Goal: Transaction & Acquisition: Obtain resource

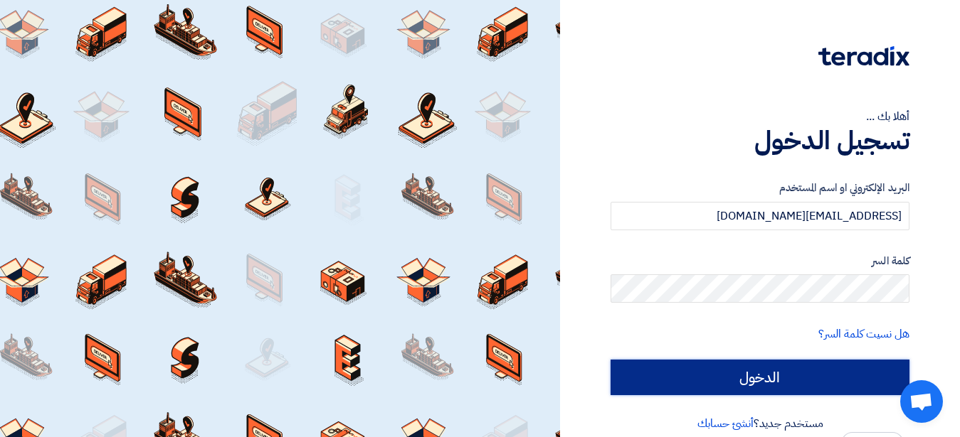
click at [755, 381] on input "الدخول" at bounding box center [759, 378] width 299 height 36
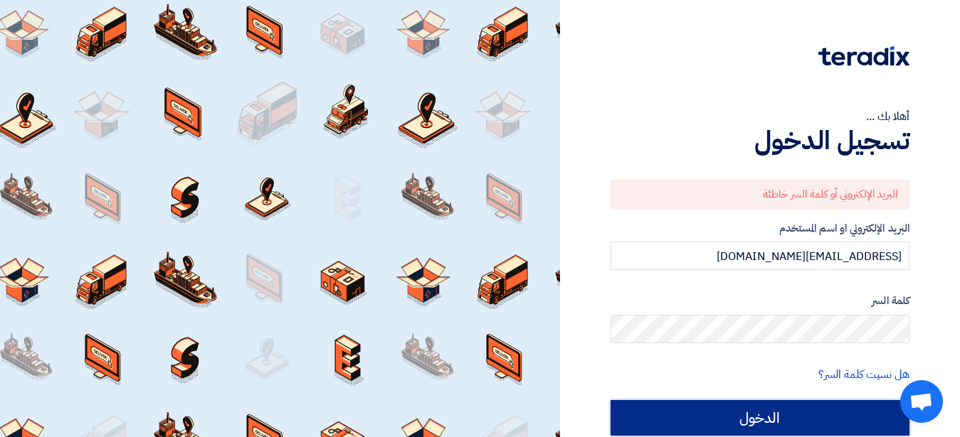
click at [788, 418] on input "الدخول" at bounding box center [759, 418] width 299 height 36
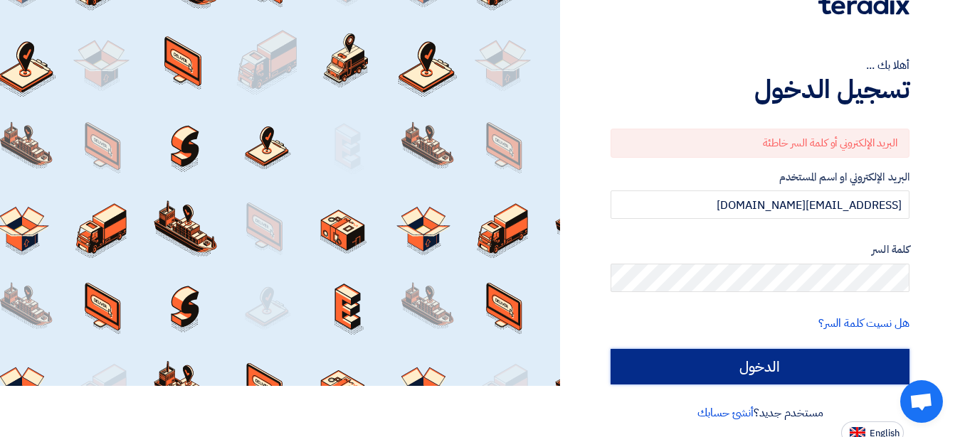
scroll to position [58, 0]
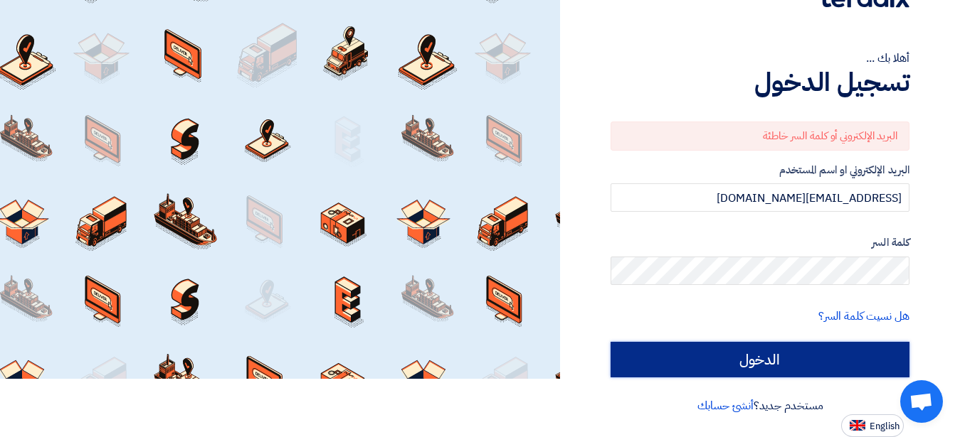
click at [794, 358] on input "الدخول" at bounding box center [759, 360] width 299 height 36
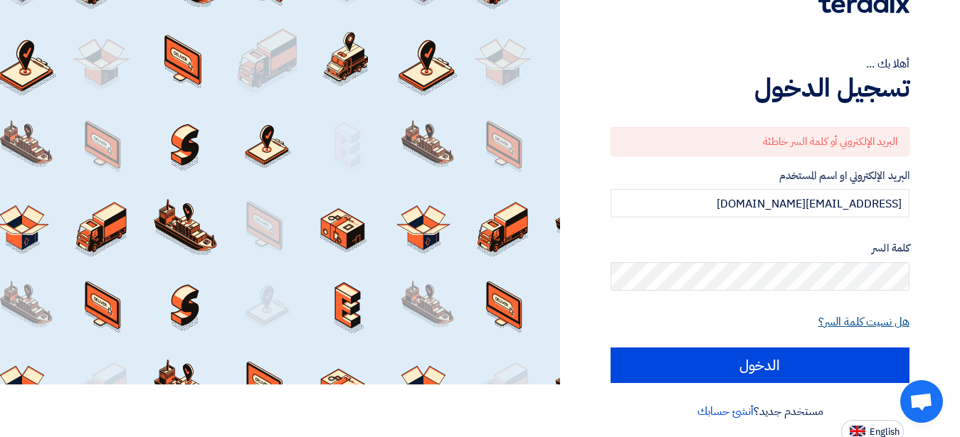
click at [863, 325] on link "هل نسيت كلمة السر؟" at bounding box center [863, 322] width 91 height 17
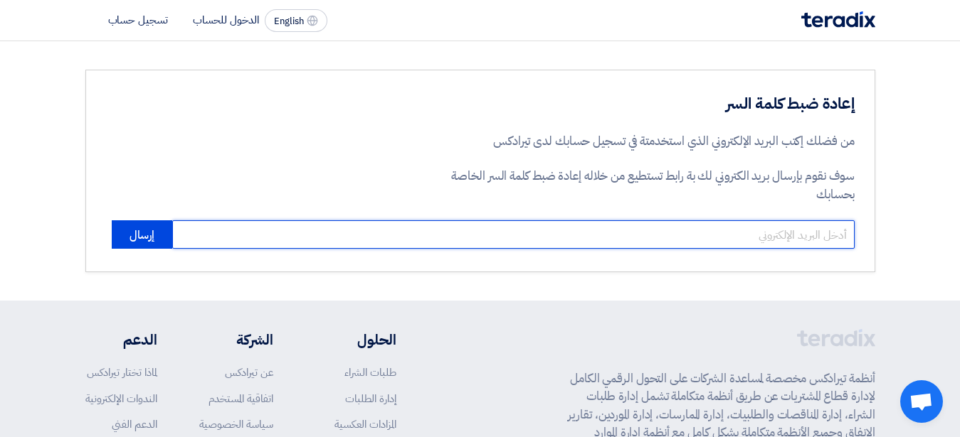
click at [777, 240] on input "email" at bounding box center [513, 234] width 682 height 28
type input "[EMAIL_ADDRESS][DOMAIN_NAME]"
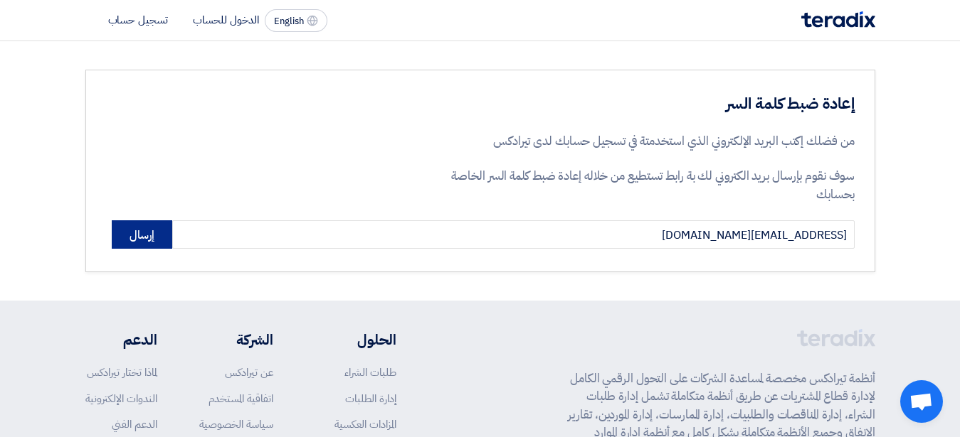
click at [129, 241] on button "إرسال" at bounding box center [142, 234] width 60 height 28
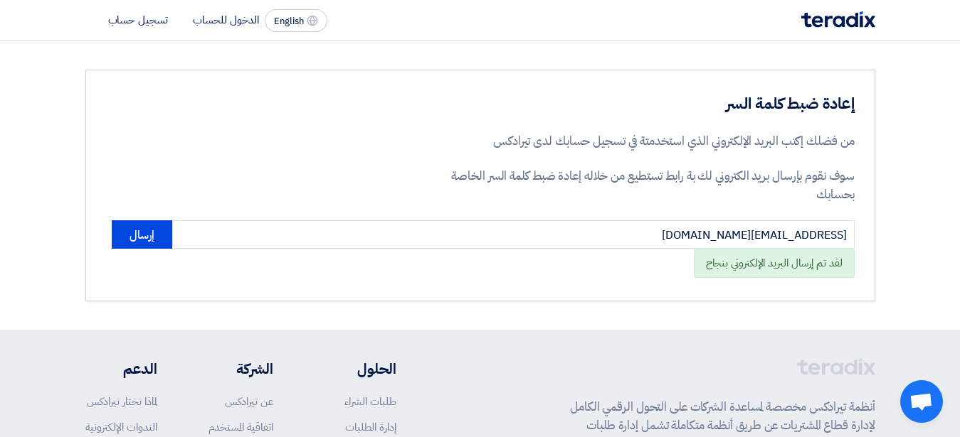
click at [221, 18] on li "الدخول للحساب" at bounding box center [226, 20] width 66 height 16
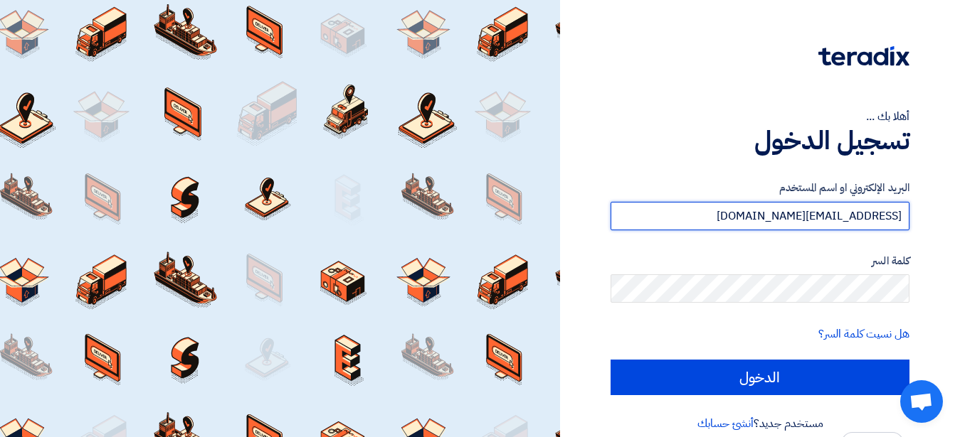
click at [839, 216] on input "[EMAIL_ADDRESS][DOMAIN_NAME]" at bounding box center [759, 216] width 299 height 28
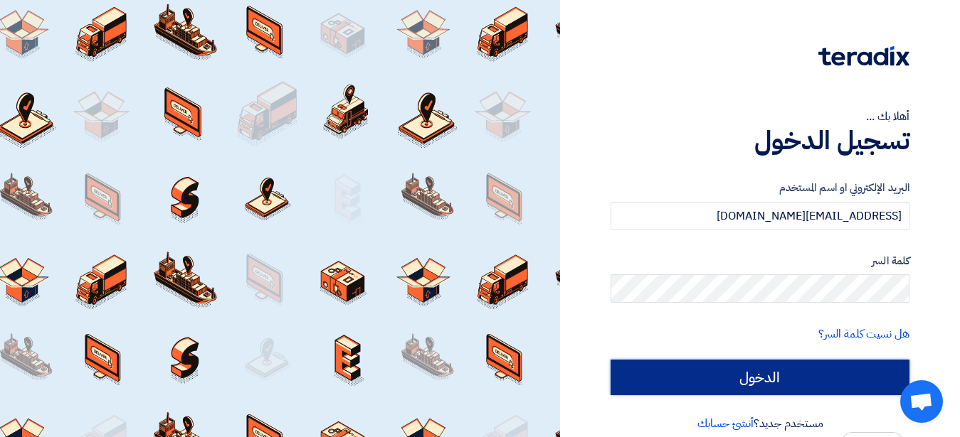
click at [799, 370] on input "الدخول" at bounding box center [759, 378] width 299 height 36
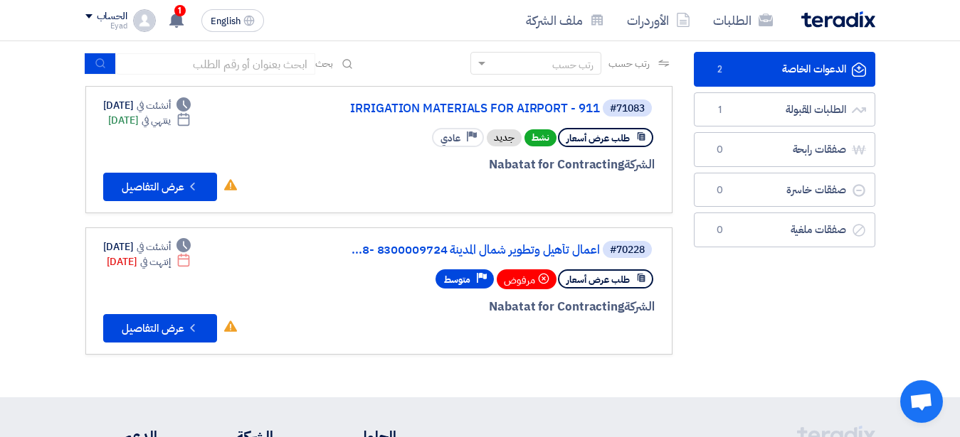
scroll to position [110, 0]
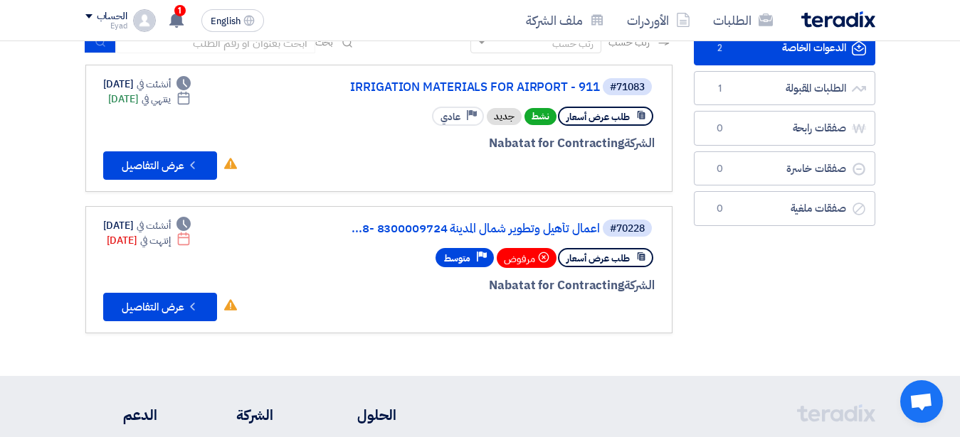
click at [592, 260] on span "طلب عرض أسعار" at bounding box center [597, 259] width 63 height 14
click at [550, 226] on link "اعمال تأهيل وتطوير شمال المدينة 8300009724 -8..." at bounding box center [457, 229] width 285 height 13
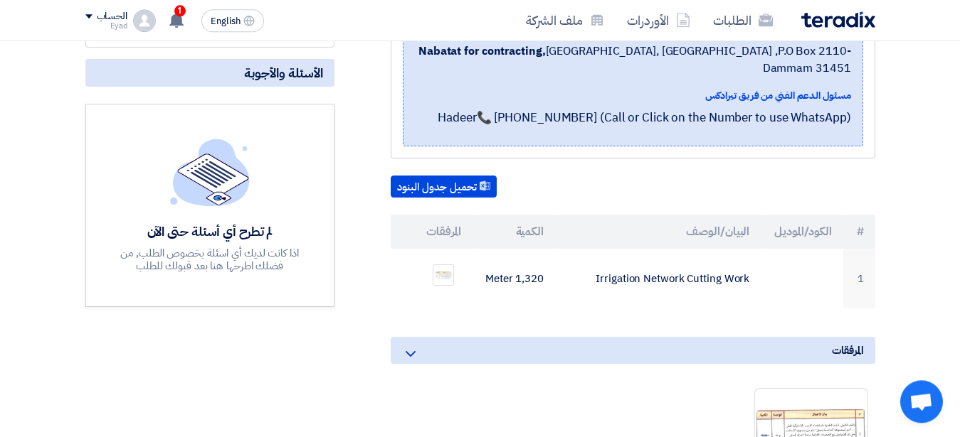
scroll to position [339, 0]
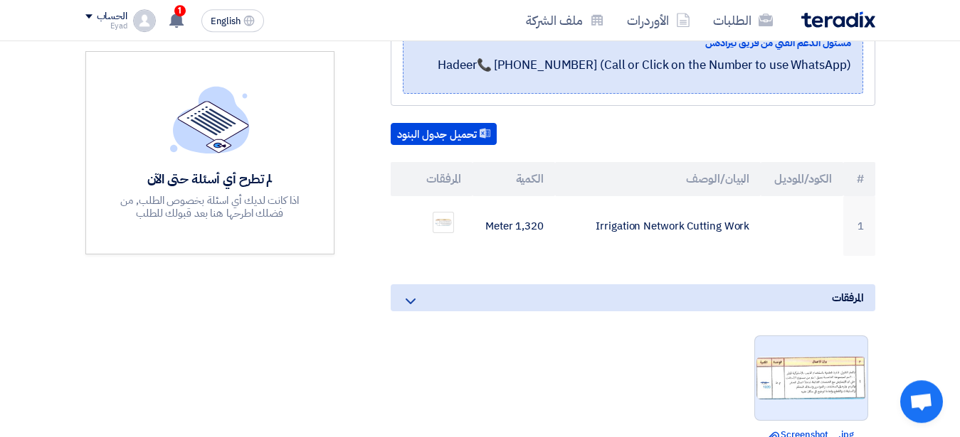
click at [809, 359] on img at bounding box center [811, 379] width 112 height 46
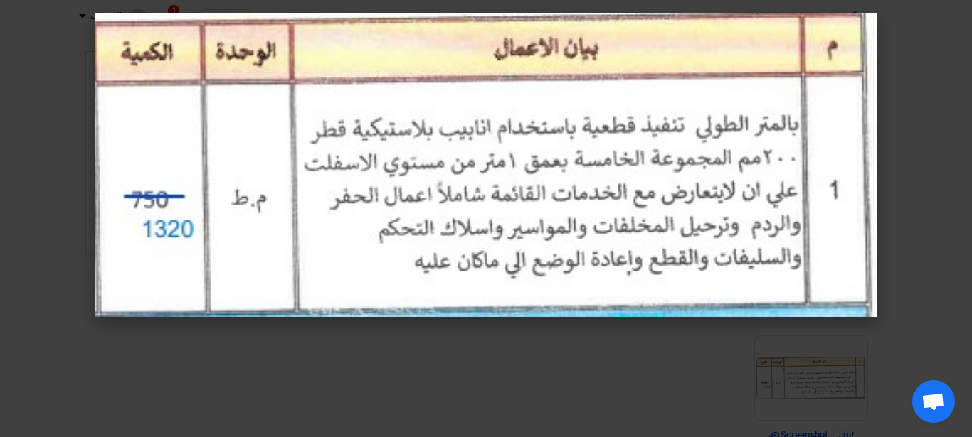
click at [936, 125] on modal-container at bounding box center [486, 218] width 972 height 437
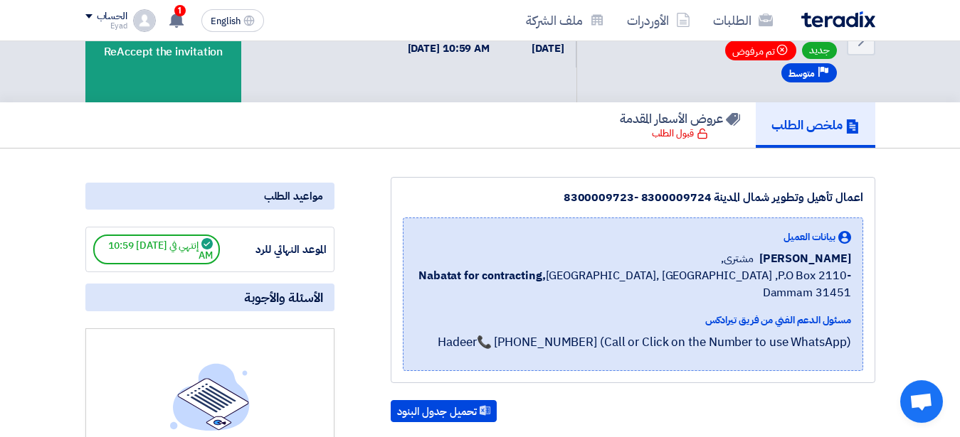
scroll to position [0, 0]
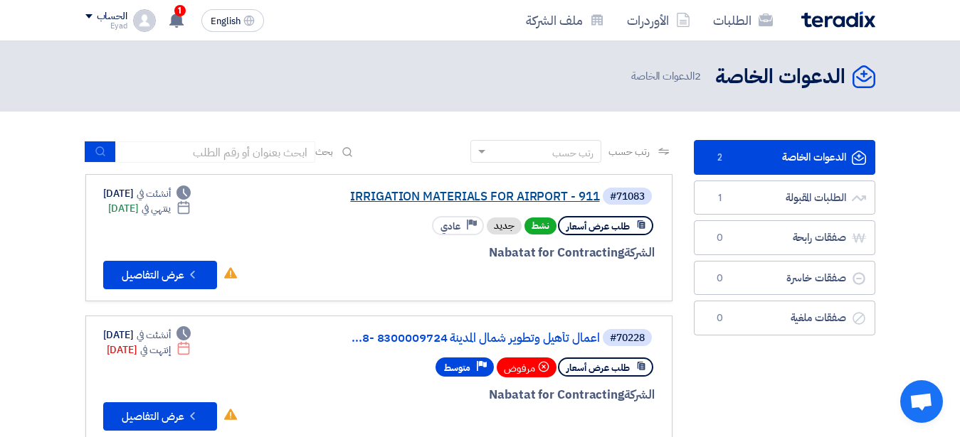
click at [397, 193] on link "IRRIGATION MATERIALS FOR AIRPORT - 911" at bounding box center [457, 197] width 285 height 13
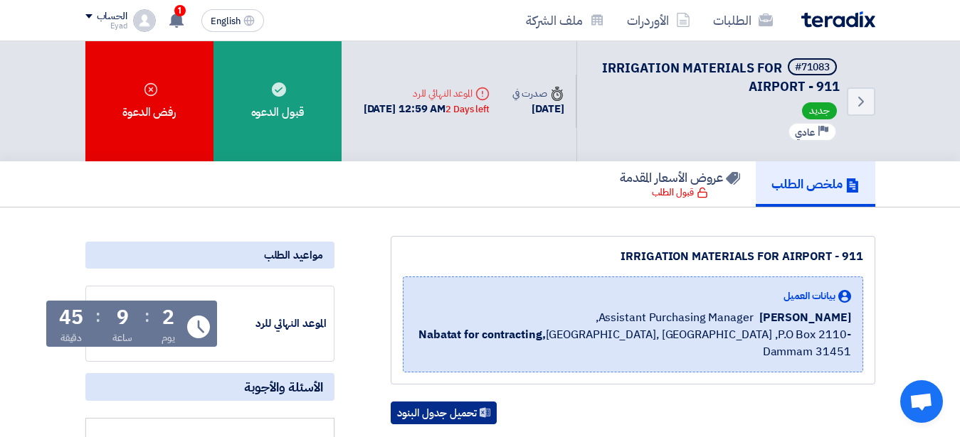
click at [473, 402] on button "تحميل جدول البنود" at bounding box center [443, 413] width 106 height 23
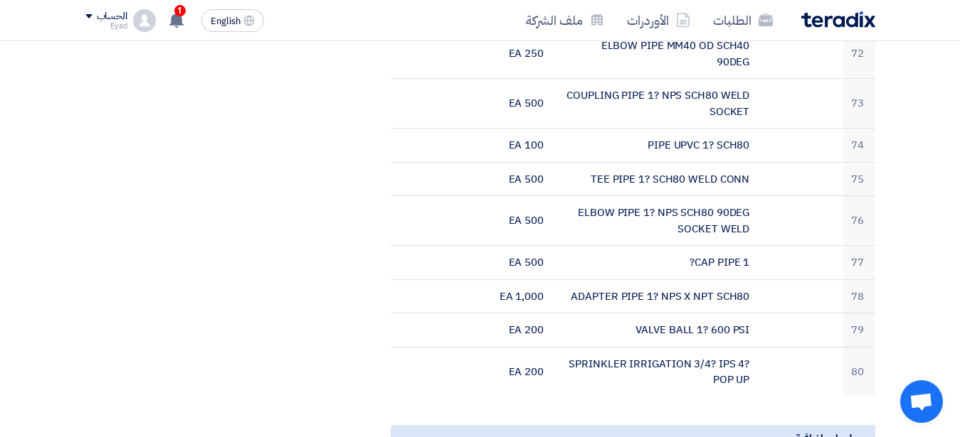
scroll to position [3278, 0]
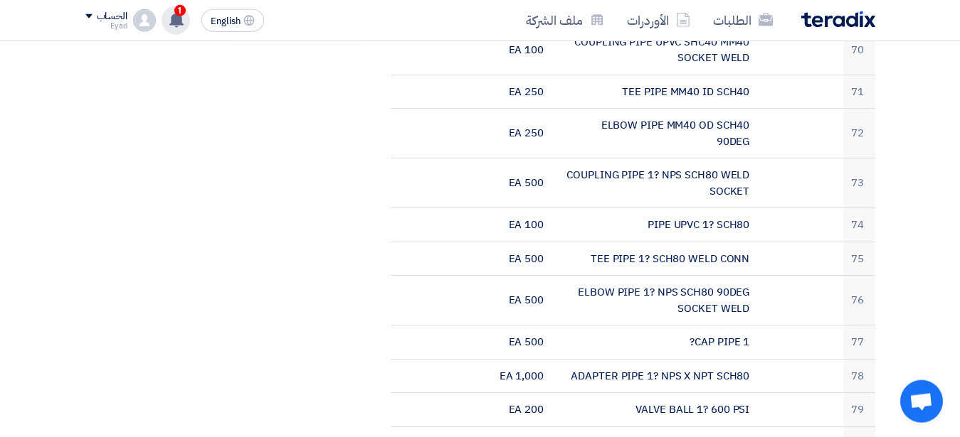
click at [173, 18] on use at bounding box center [176, 20] width 14 height 16
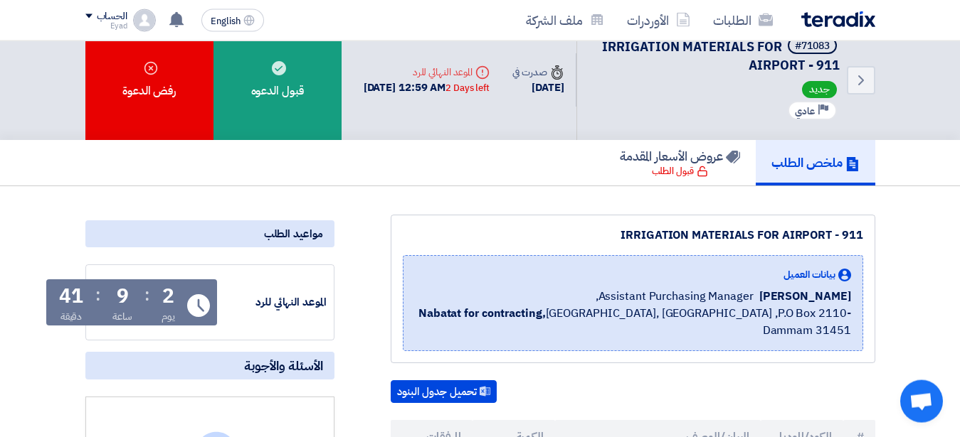
scroll to position [29, 0]
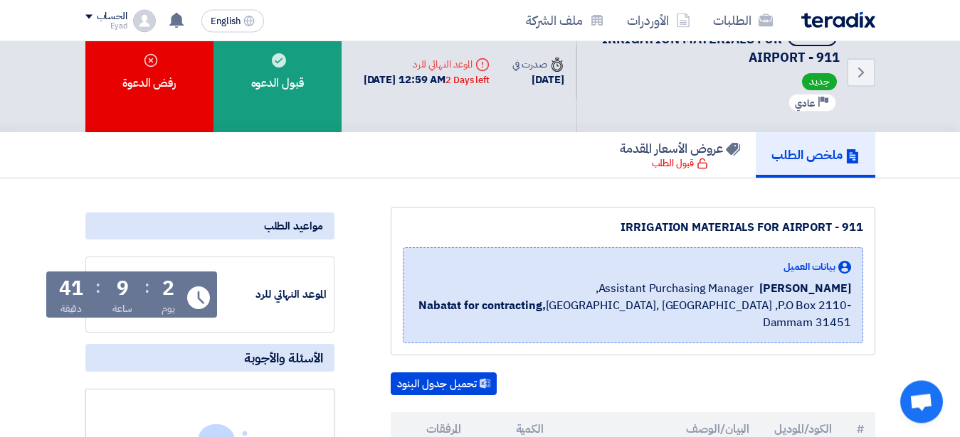
click at [504, 212] on div "IRRIGATION MATERIALS FOR AIRPORT - 911 بيانات العميل [PERSON_NAME] Assistant Pu…" at bounding box center [632, 281] width 484 height 149
